Goal: Find contact information: Find contact information

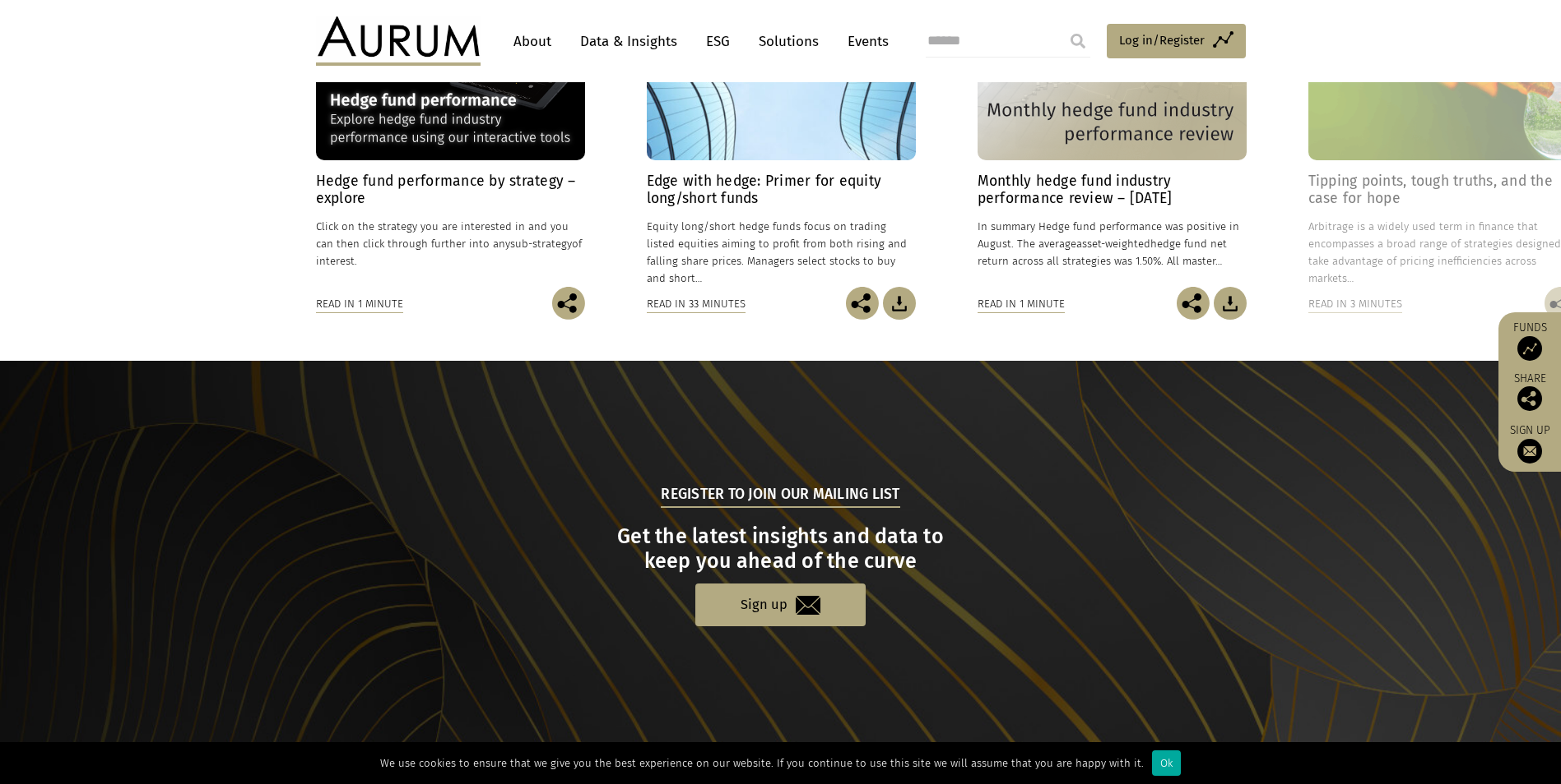
scroll to position [1528, 0]
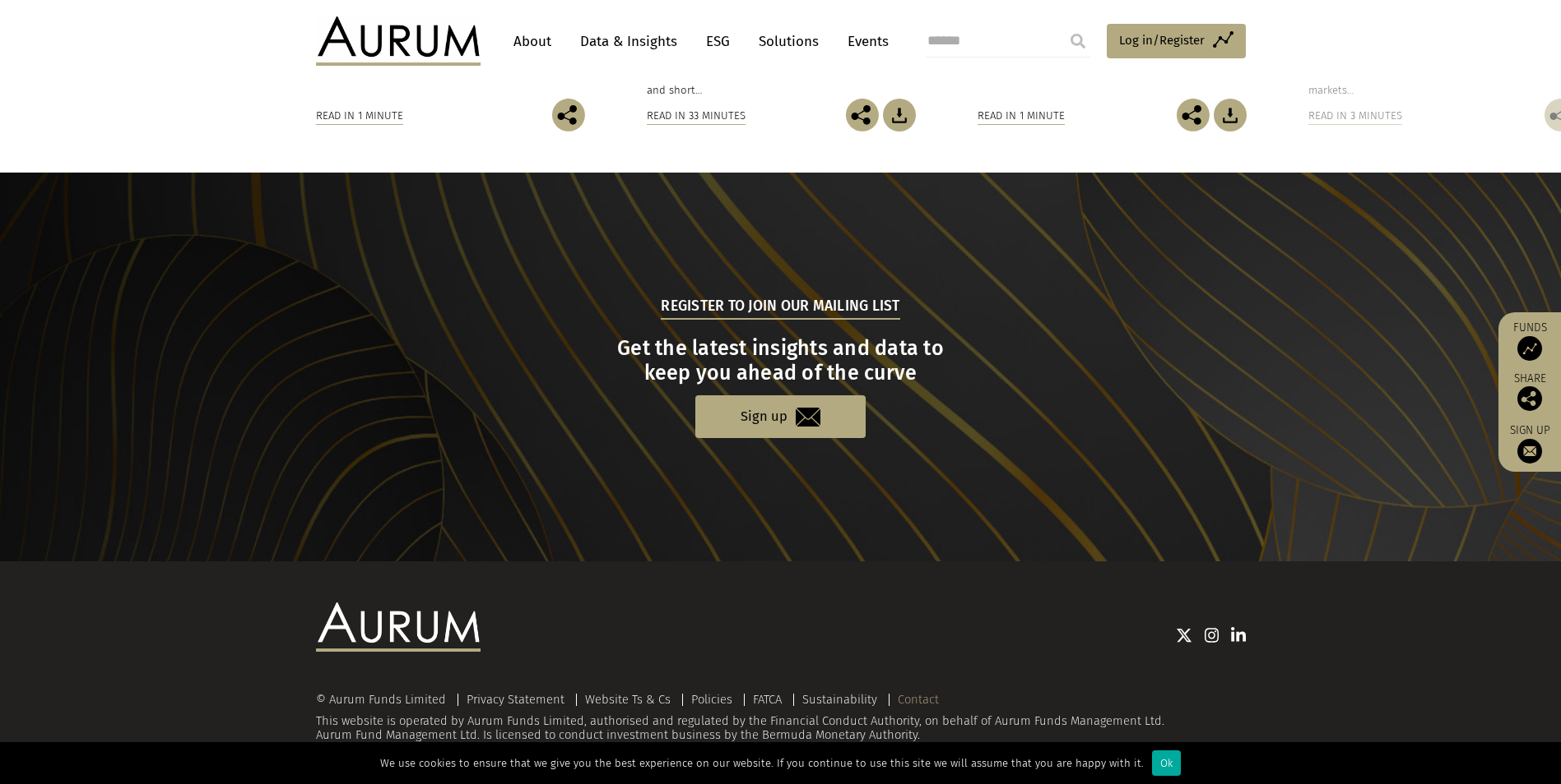
click at [903, 696] on link "Contact" at bounding box center [918, 700] width 41 height 15
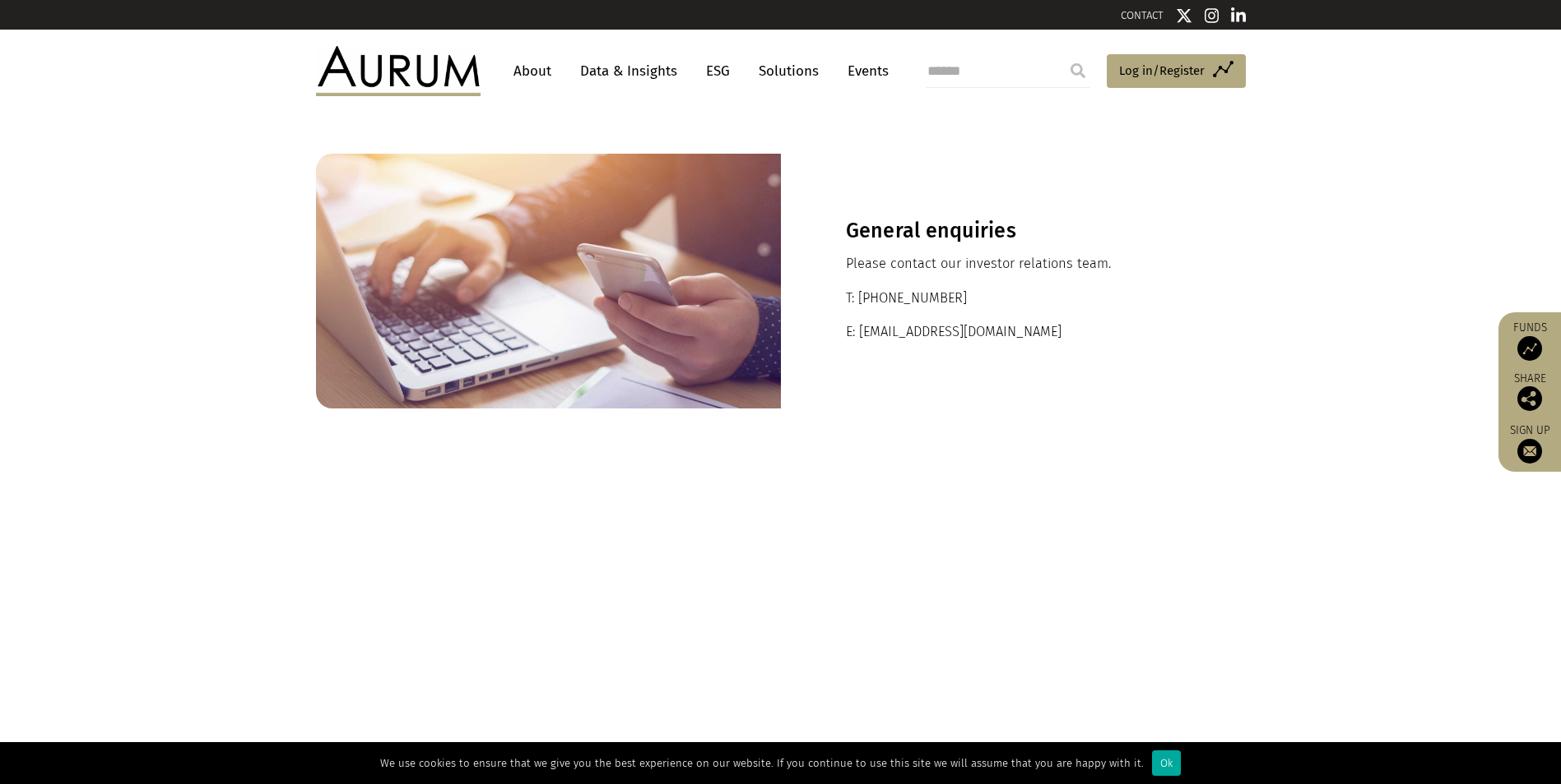
click at [1125, 275] on div "General enquiries Please contact our investor relations team. T: [PHONE_NUMBER]…" at bounding box center [1012, 281] width 465 height 254
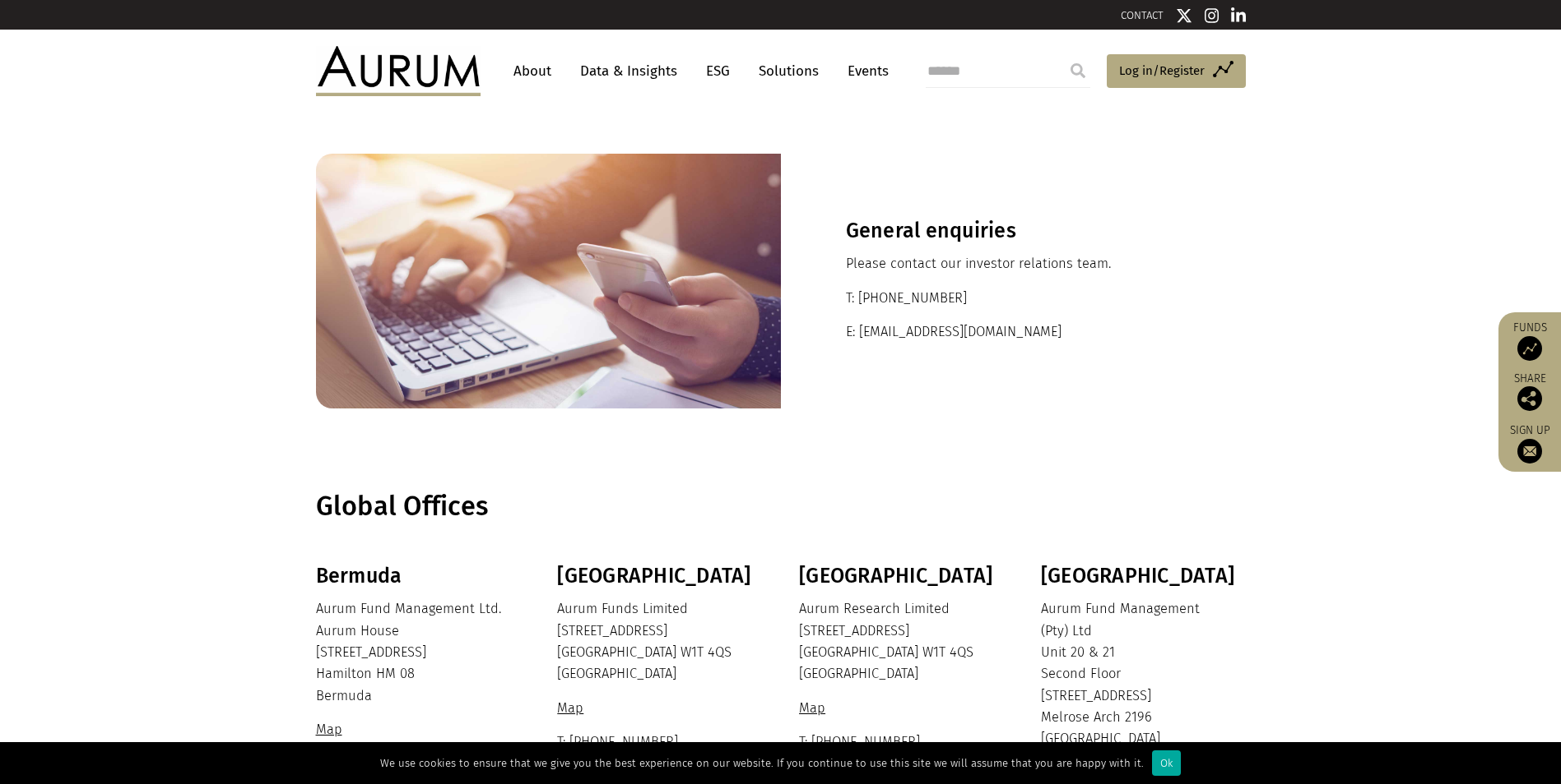
click at [1046, 343] on p "E: ir@aurumfunds.com" at bounding box center [1012, 332] width 335 height 22
drag, startPoint x: 964, startPoint y: 296, endPoint x: 885, endPoint y: 297, distance: 79.0
click at [885, 297] on p "T: +44 20 7589 1130" at bounding box center [1012, 299] width 335 height 22
copy p "20 7589 1130"
